Goal: Entertainment & Leisure: Browse casually

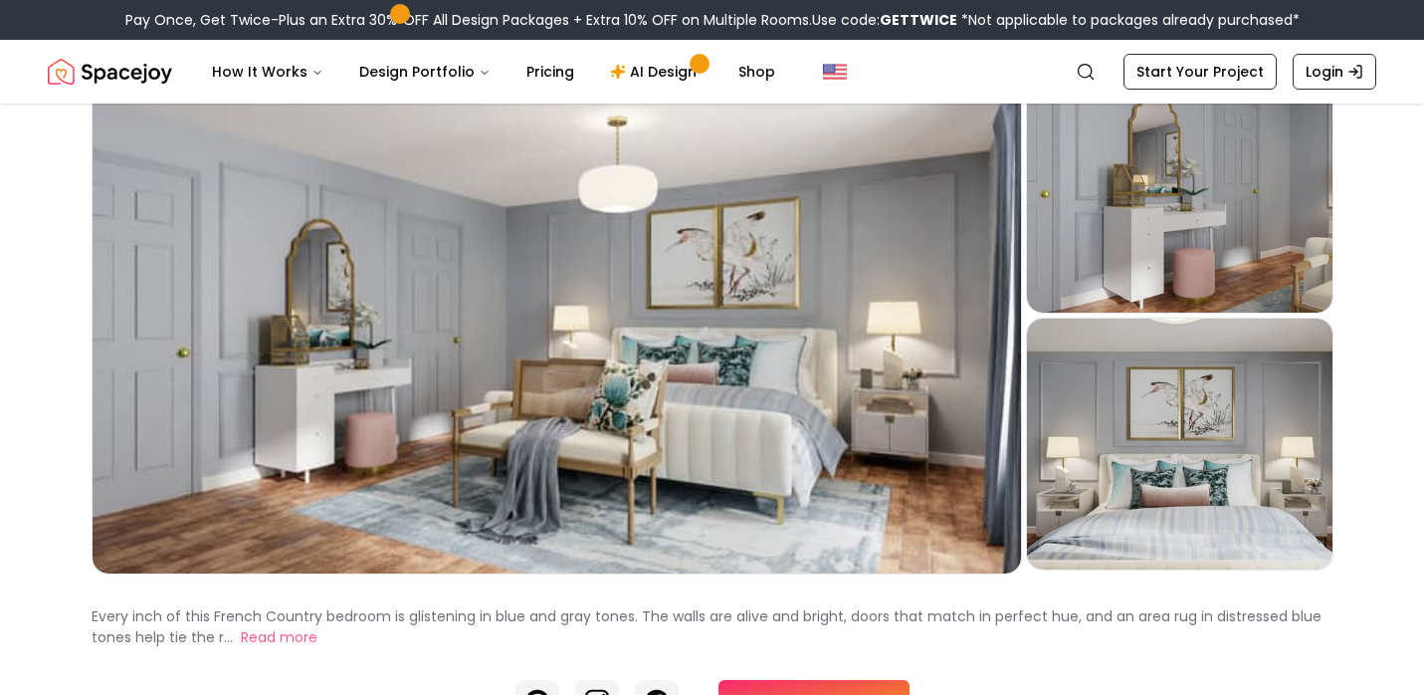
scroll to position [141, 0]
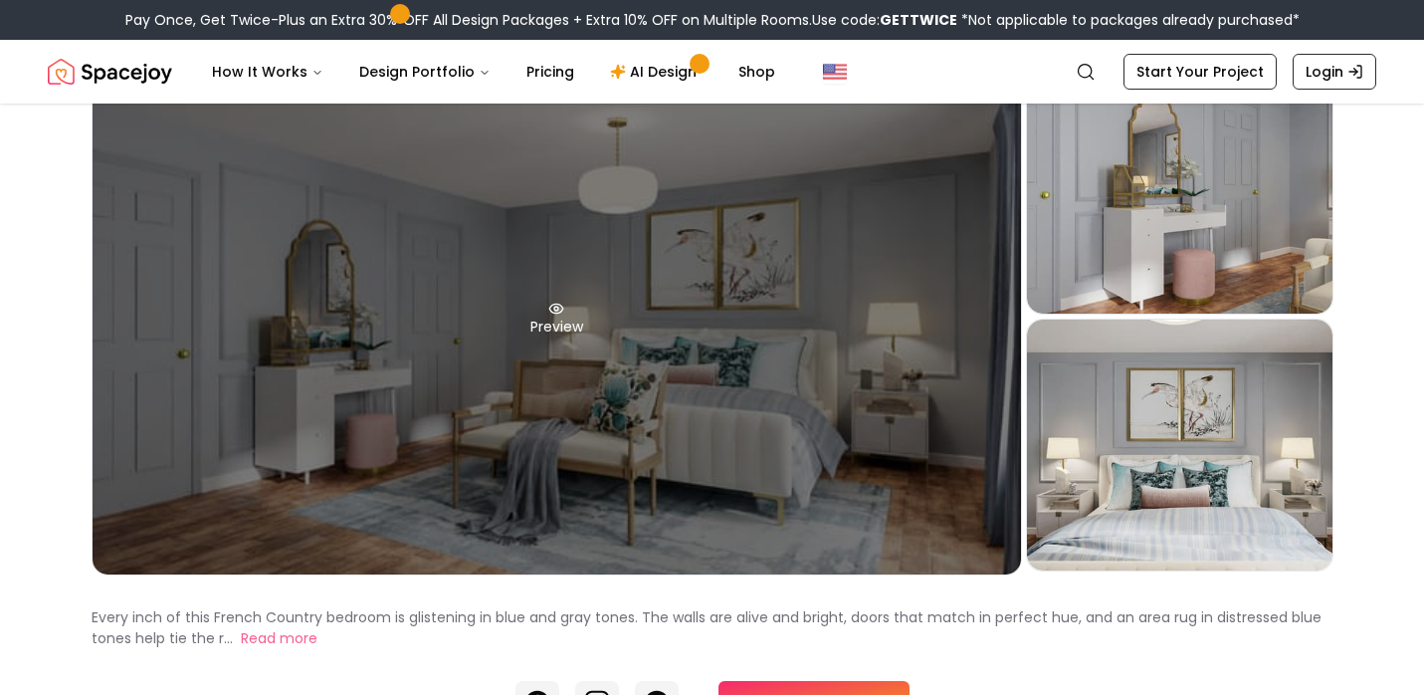
click at [986, 293] on div "Preview" at bounding box center [557, 319] width 929 height 512
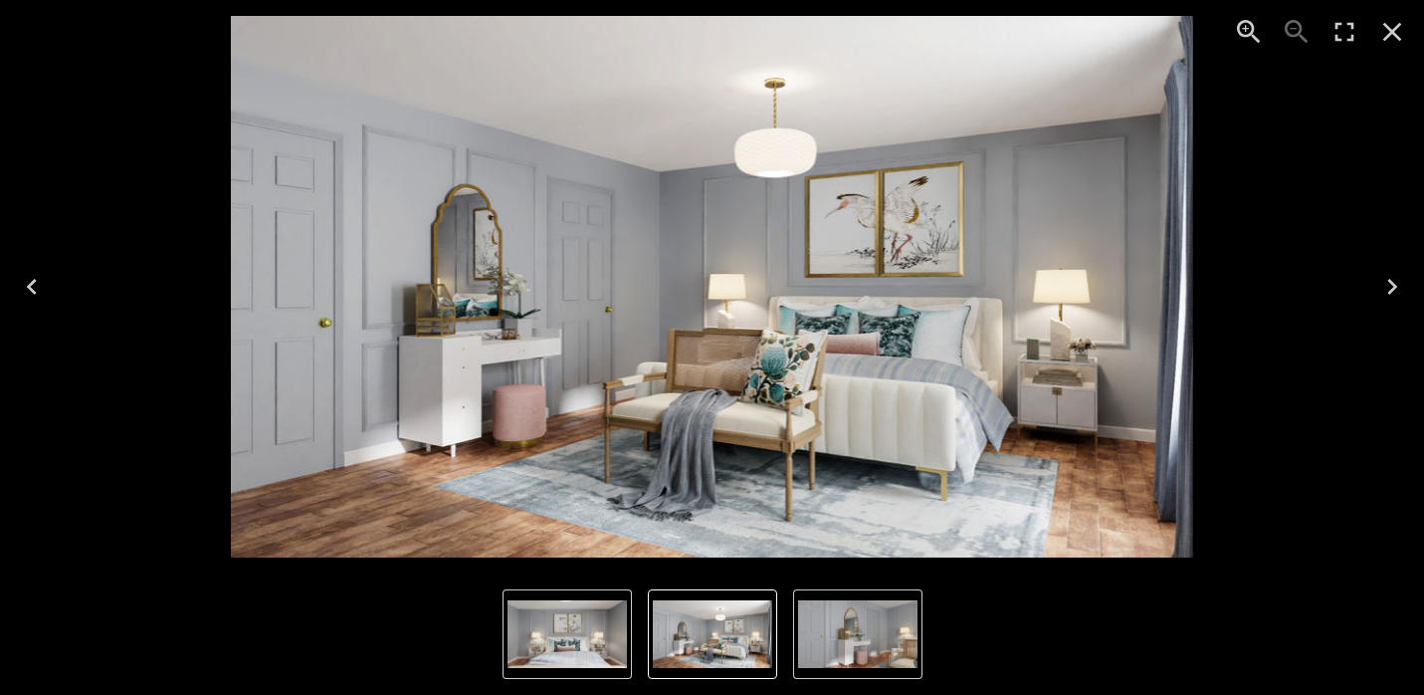
click at [1392, 286] on icon "Next" at bounding box center [1392, 287] width 32 height 32
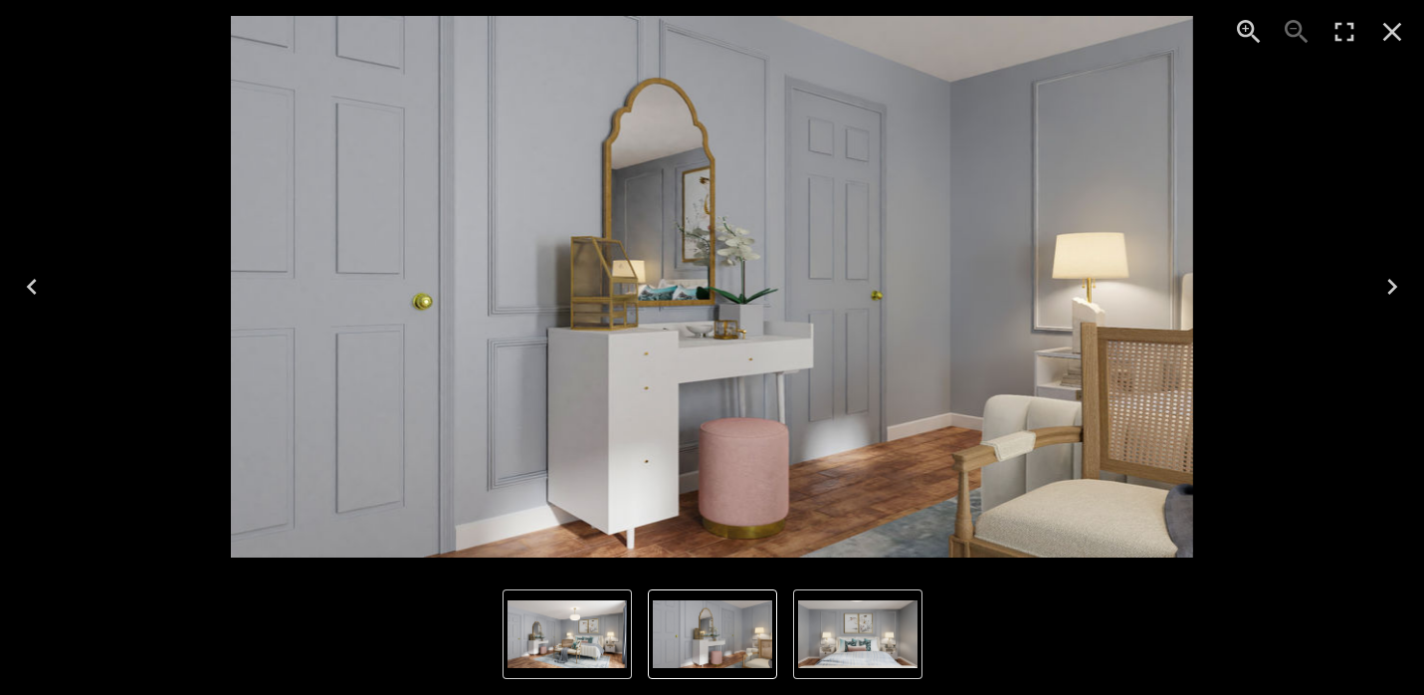
click at [1392, 286] on icon "Next" at bounding box center [1392, 287] width 32 height 32
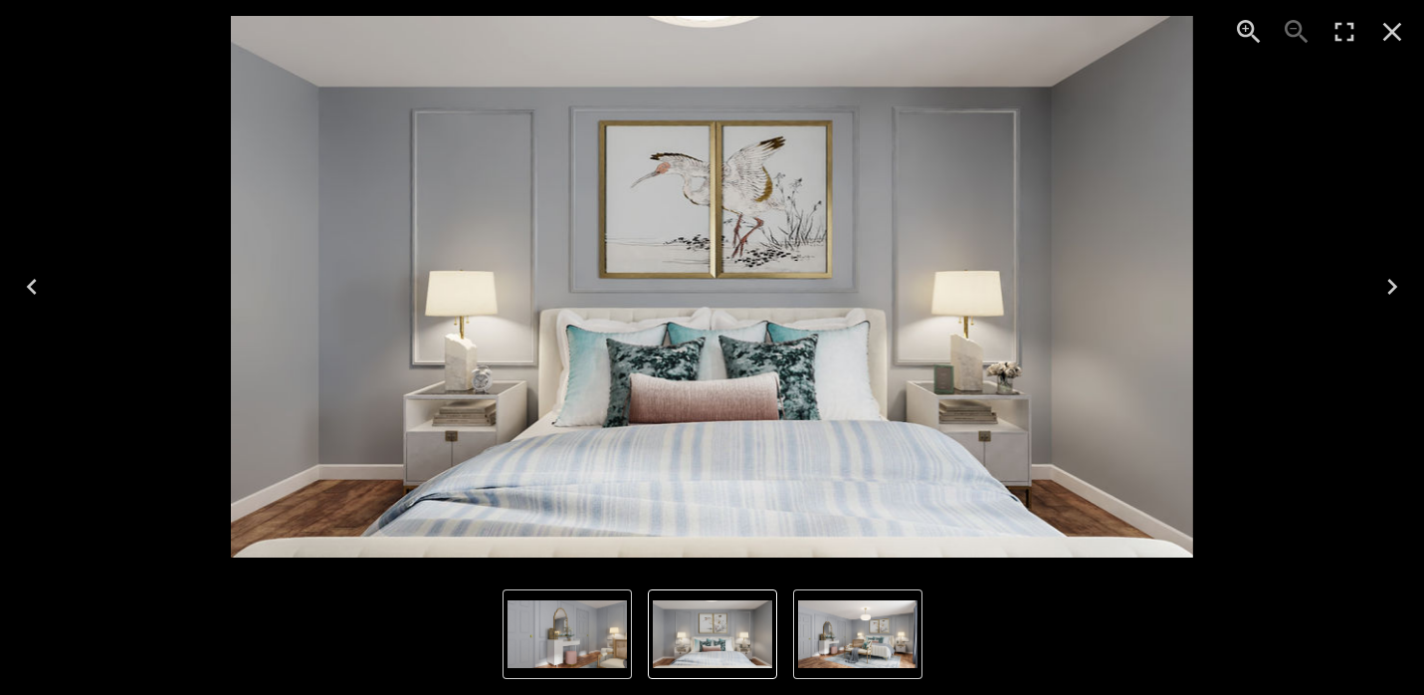
click at [1391, 287] on icon "Next" at bounding box center [1392, 287] width 32 height 32
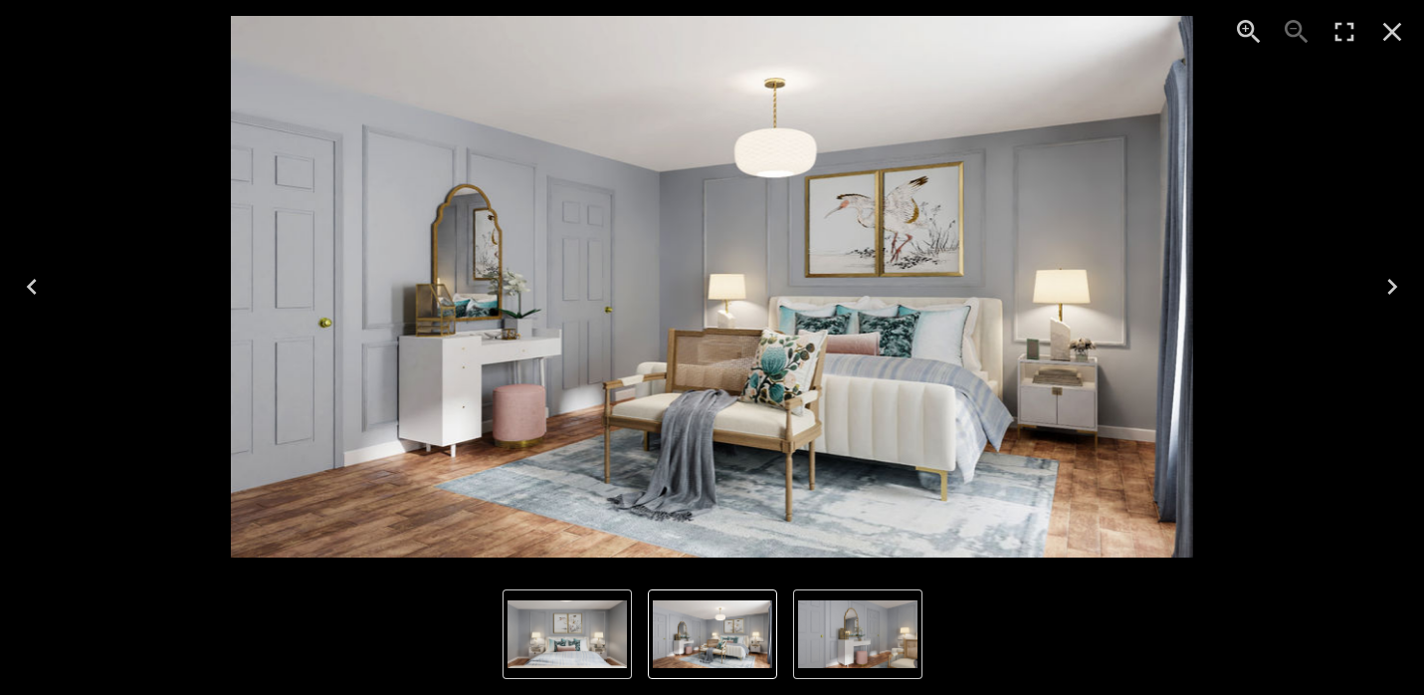
click at [1390, 287] on icon "Next" at bounding box center [1392, 287] width 32 height 32
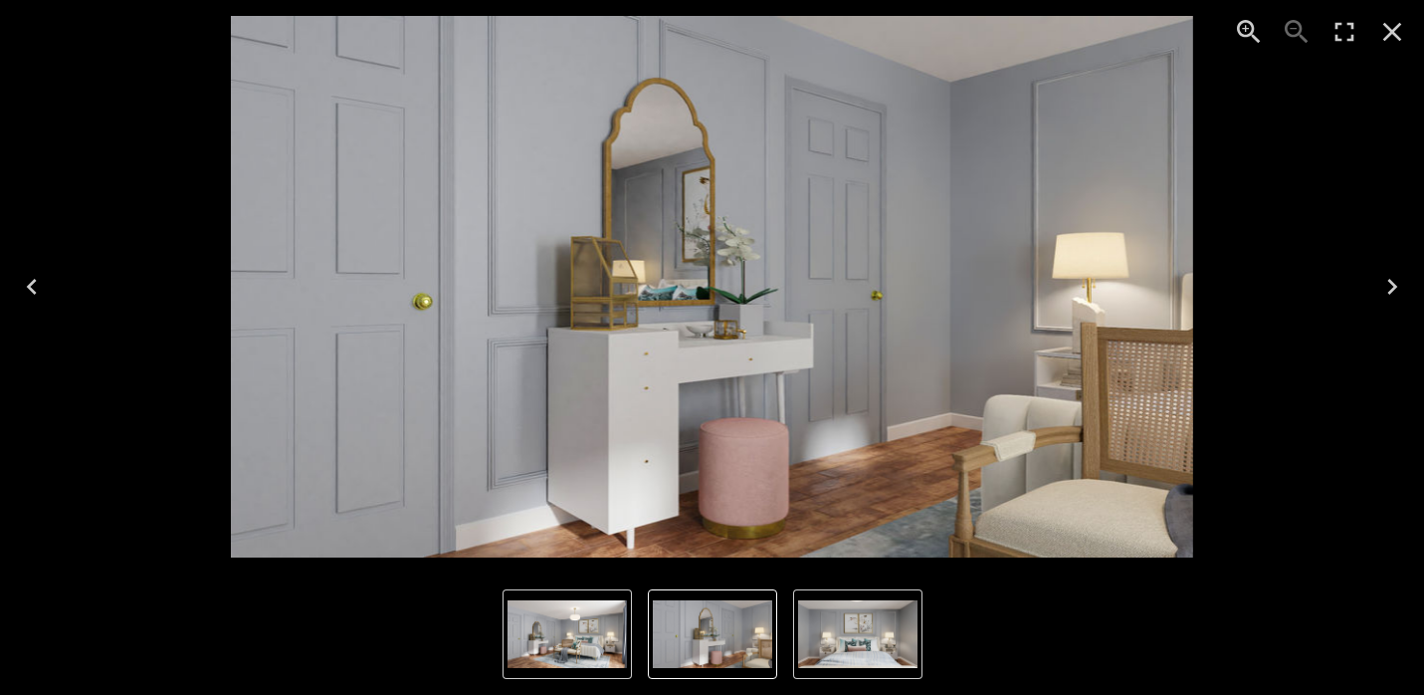
click at [1389, 287] on icon "Next" at bounding box center [1392, 287] width 32 height 32
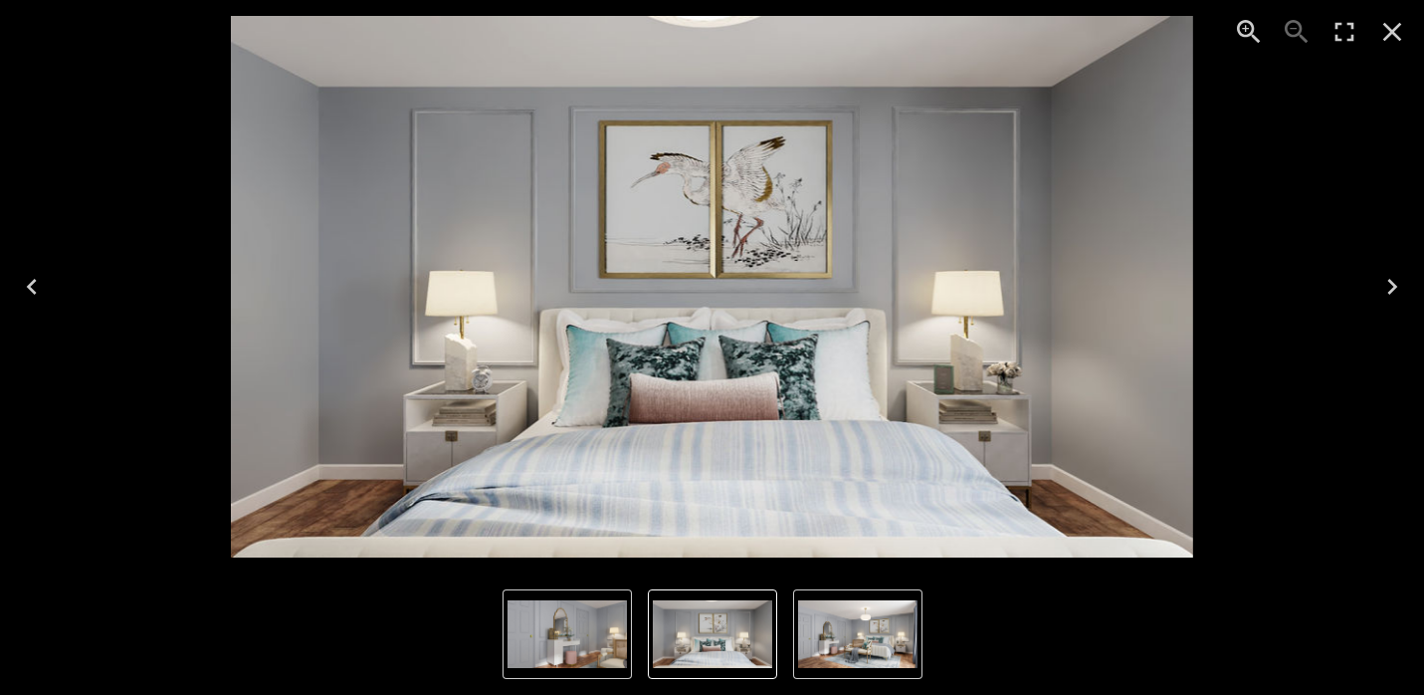
click at [1389, 287] on icon "Next" at bounding box center [1392, 287] width 32 height 32
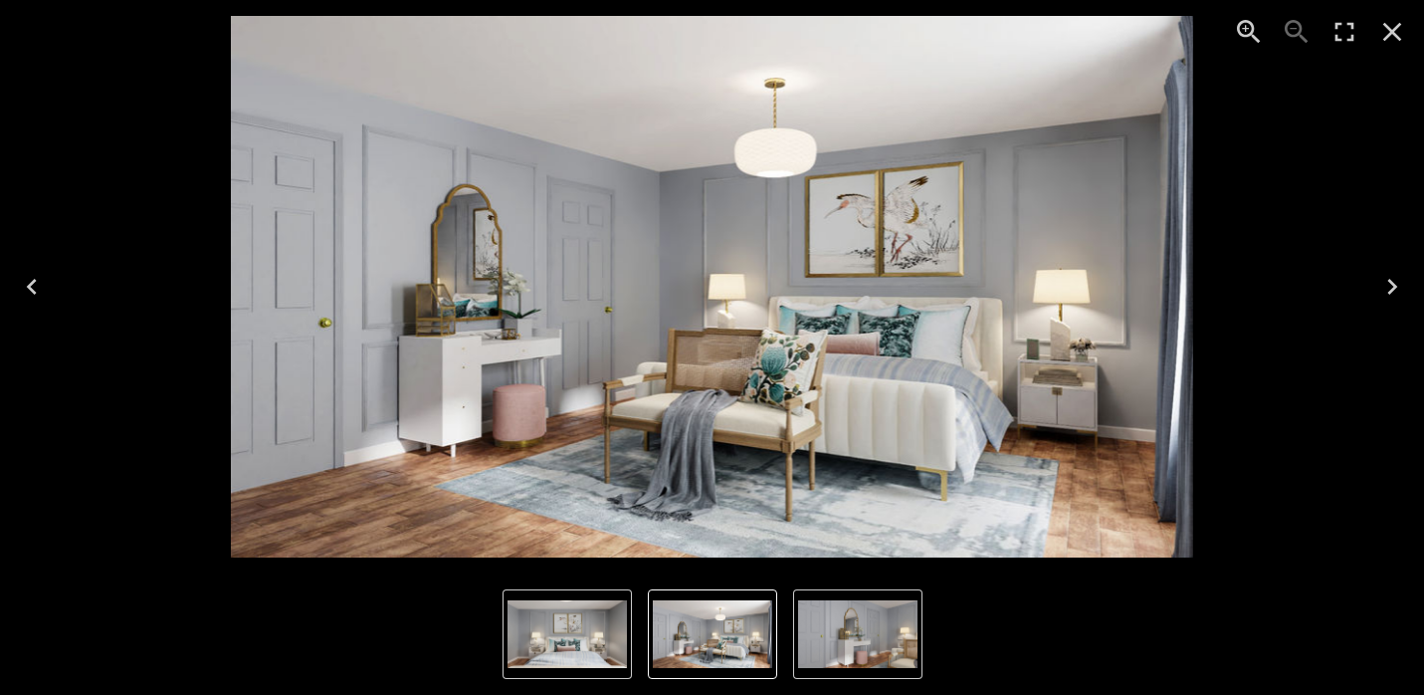
click at [1389, 287] on icon "Next" at bounding box center [1392, 287] width 32 height 32
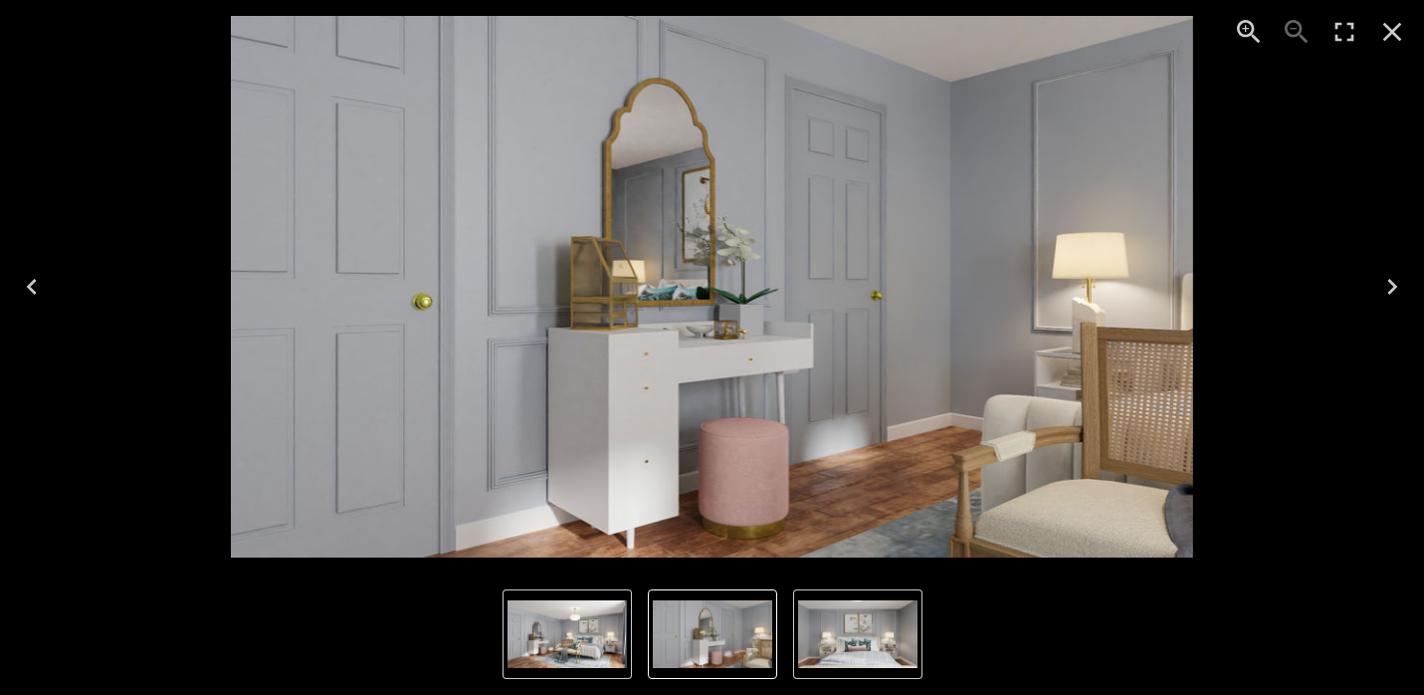
click at [1390, 26] on icon "Close" at bounding box center [1392, 32] width 32 height 32
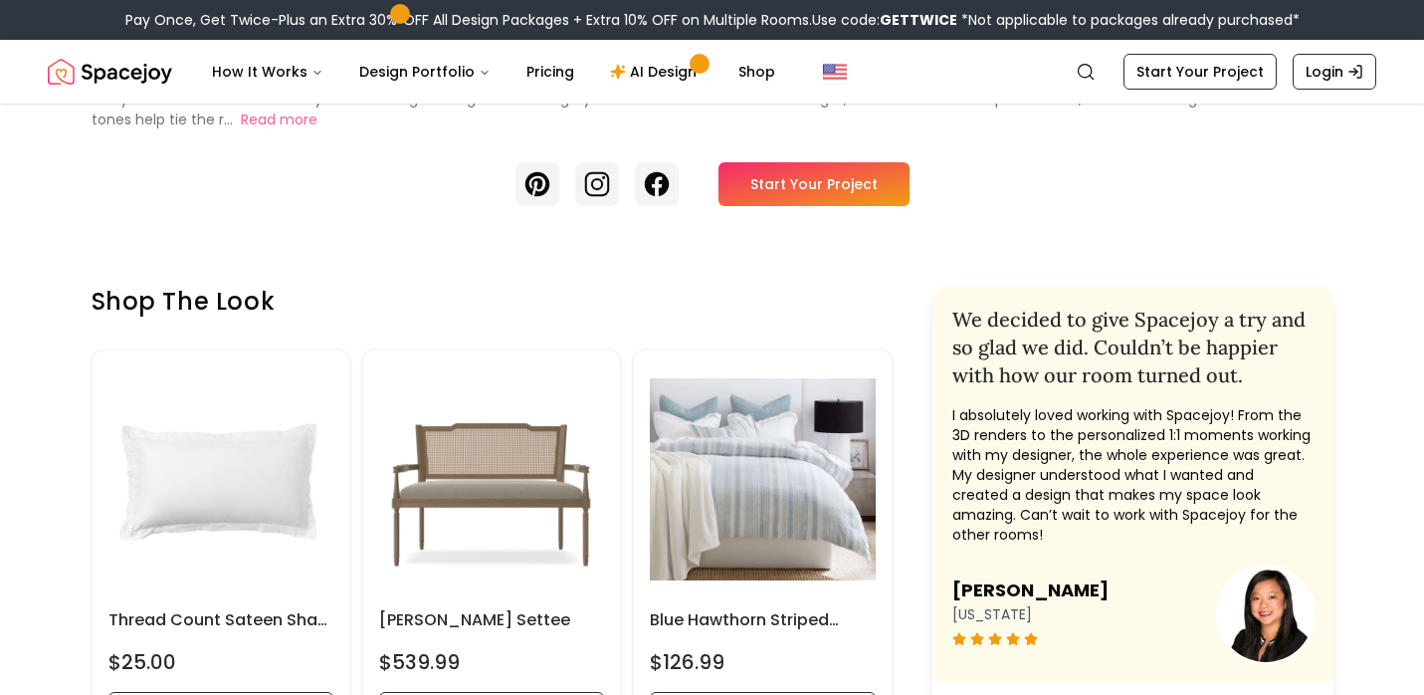
scroll to position [0, 0]
